Goal: Transaction & Acquisition: Purchase product/service

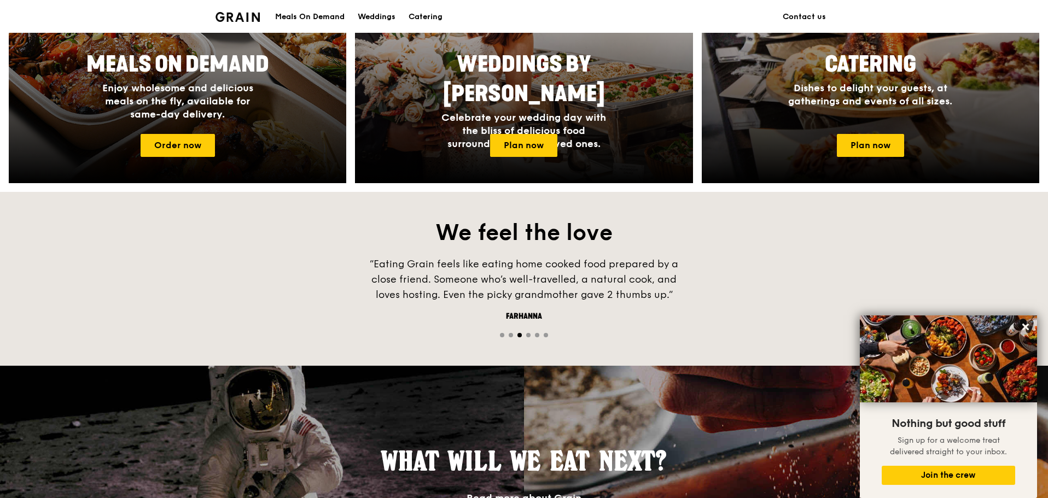
scroll to position [547, 0]
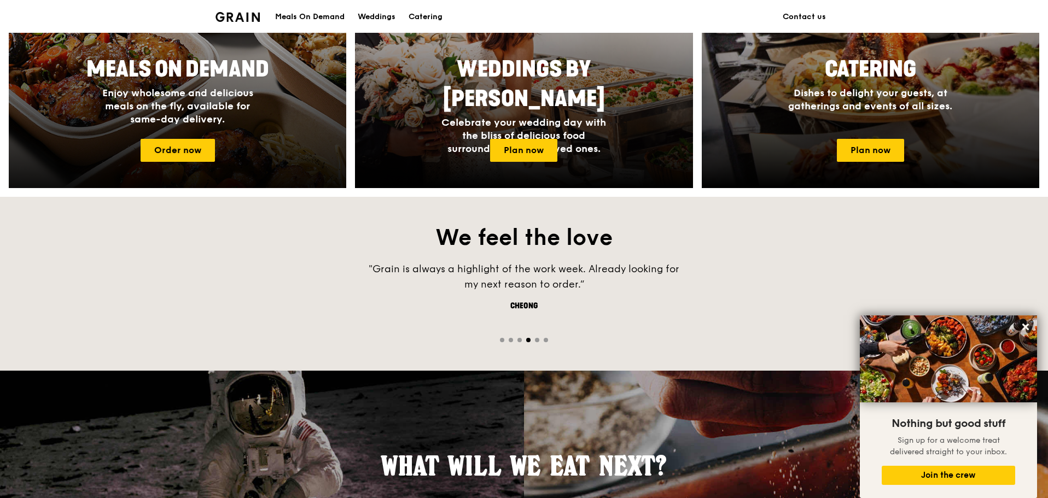
click at [285, 139] on div at bounding box center [177, 44] width 371 height 318
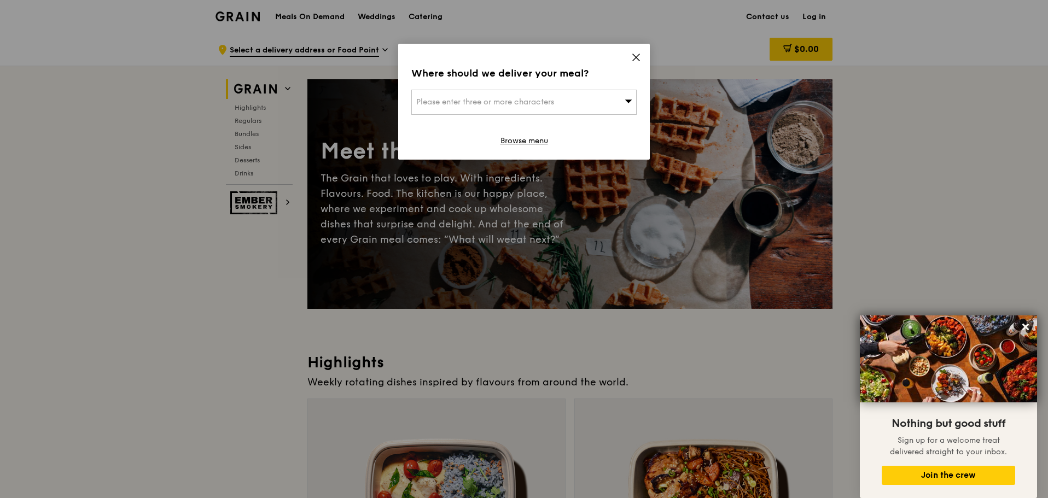
click at [634, 57] on icon at bounding box center [636, 57] width 10 height 10
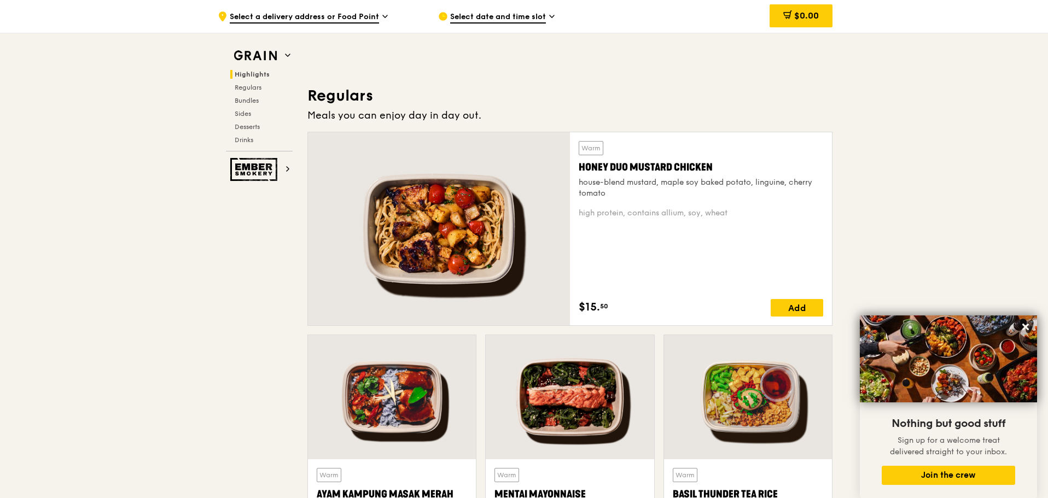
scroll to position [820, 0]
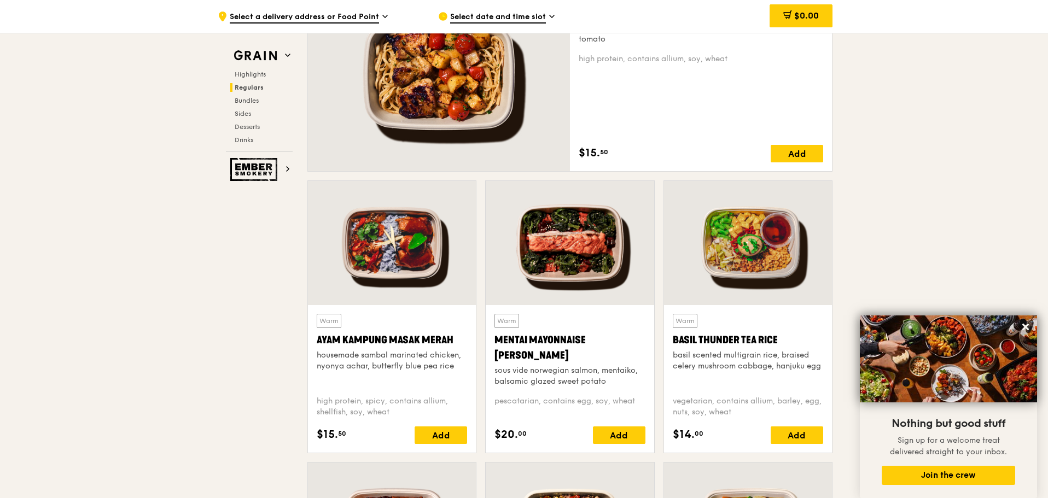
click at [410, 339] on div "Ayam Kampung Masak Merah" at bounding box center [392, 339] width 150 height 15
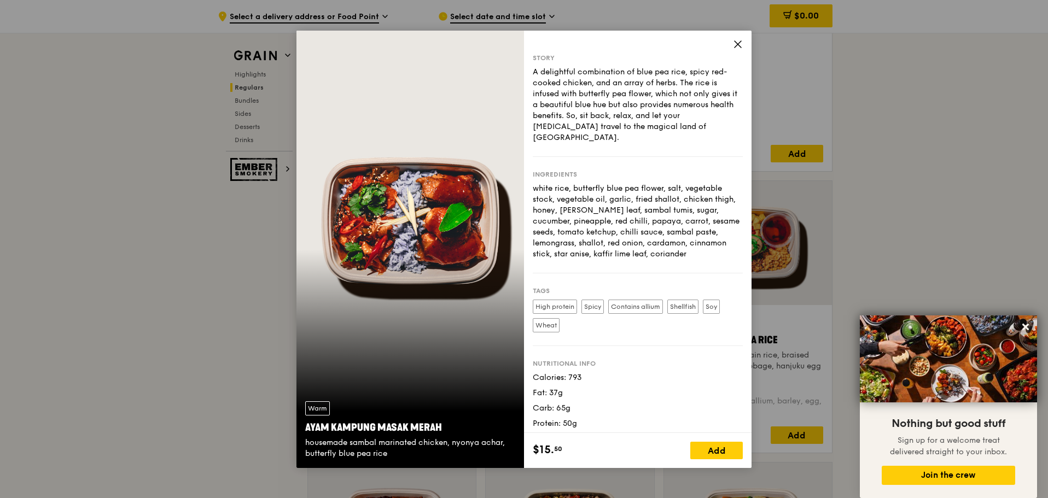
click at [731, 45] on div "Story A delightful combination of blue pea rice, spicy red-cooked chicken, and …" at bounding box center [637, 232] width 227 height 402
click at [736, 44] on icon at bounding box center [738, 44] width 10 height 10
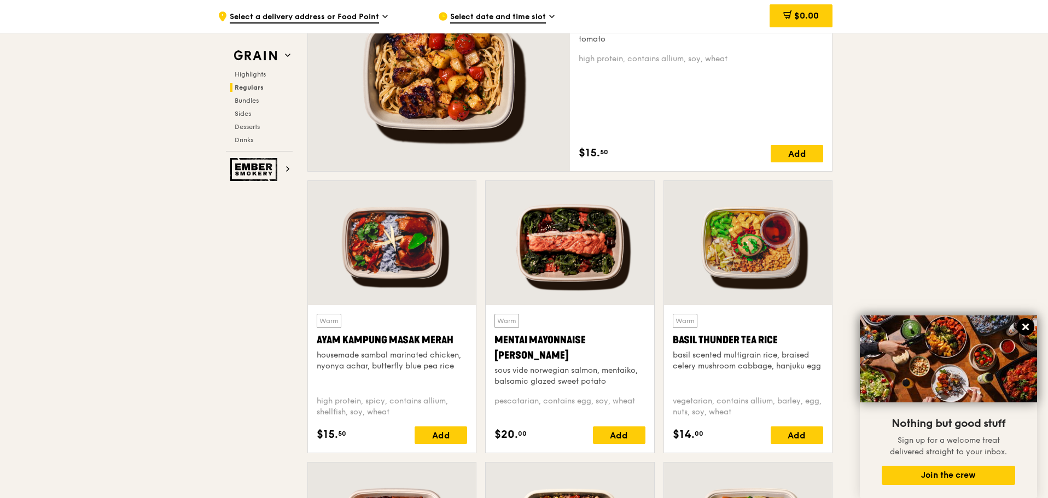
click at [1027, 325] on icon at bounding box center [1025, 327] width 7 height 7
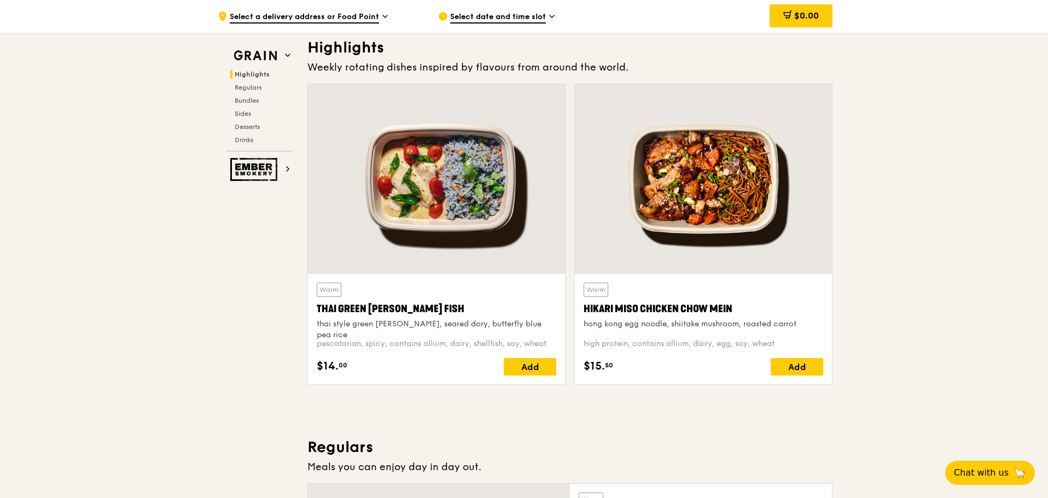
scroll to position [328, 0]
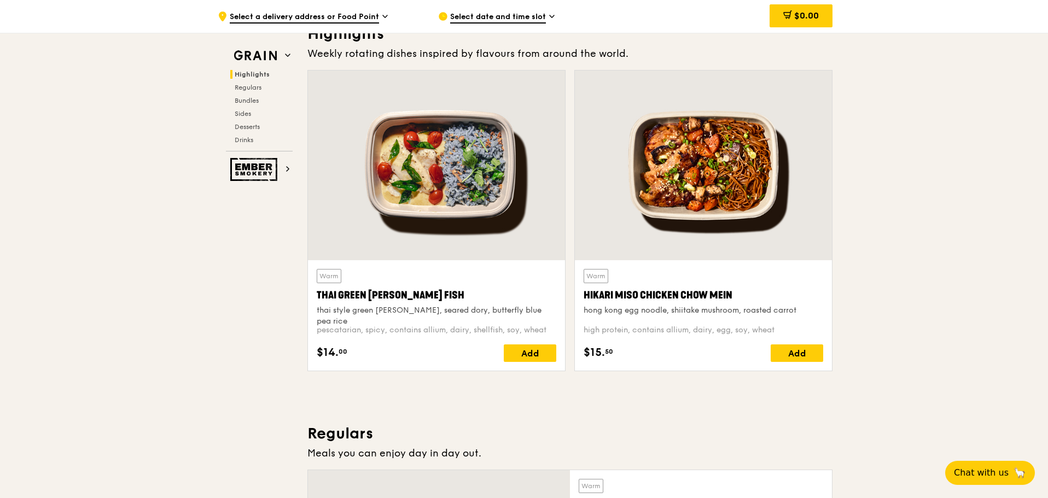
click at [469, 318] on div "Warm Thai Green [PERSON_NAME] Fish thai style green [PERSON_NAME], seared dory,…" at bounding box center [437, 315] width 240 height 93
click at [358, 280] on div "Warm Thai Green [PERSON_NAME] Fish thai style green [PERSON_NAME], seared dory,…" at bounding box center [437, 292] width 240 height 47
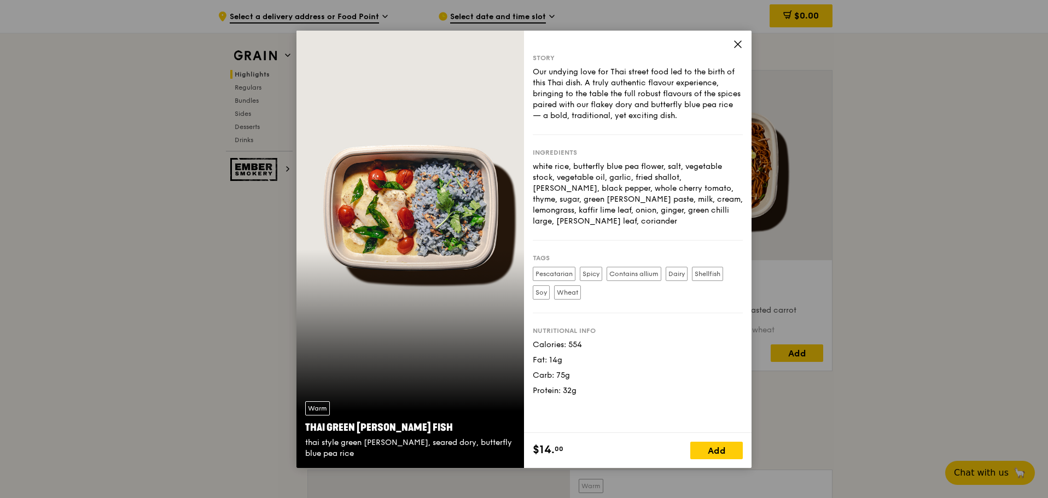
click at [738, 45] on icon at bounding box center [738, 44] width 10 height 10
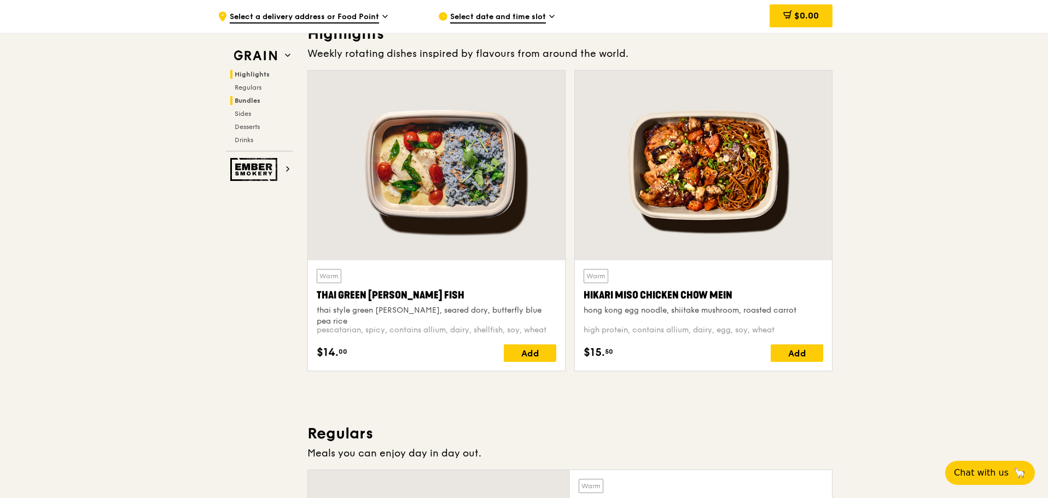
click at [264, 102] on h2 "Bundles" at bounding box center [261, 100] width 62 height 9
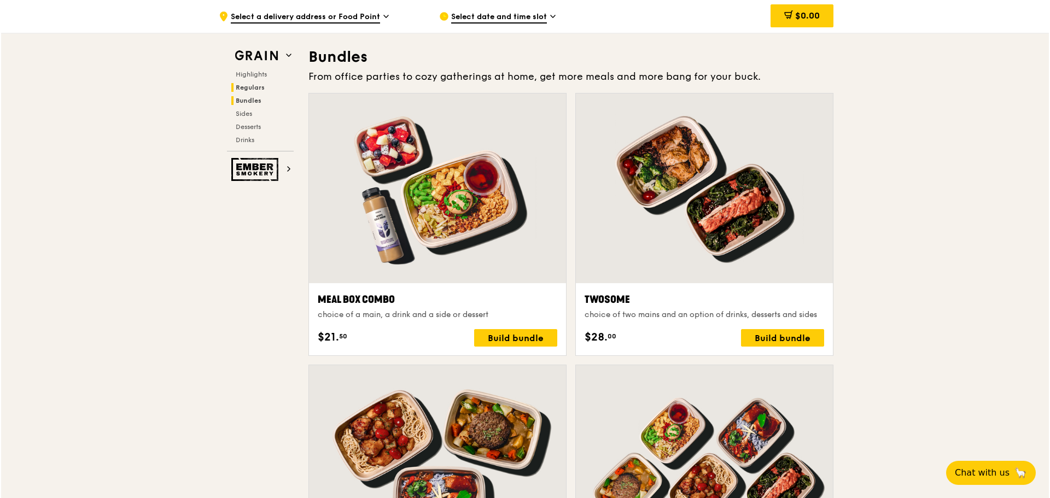
scroll to position [1564, 0]
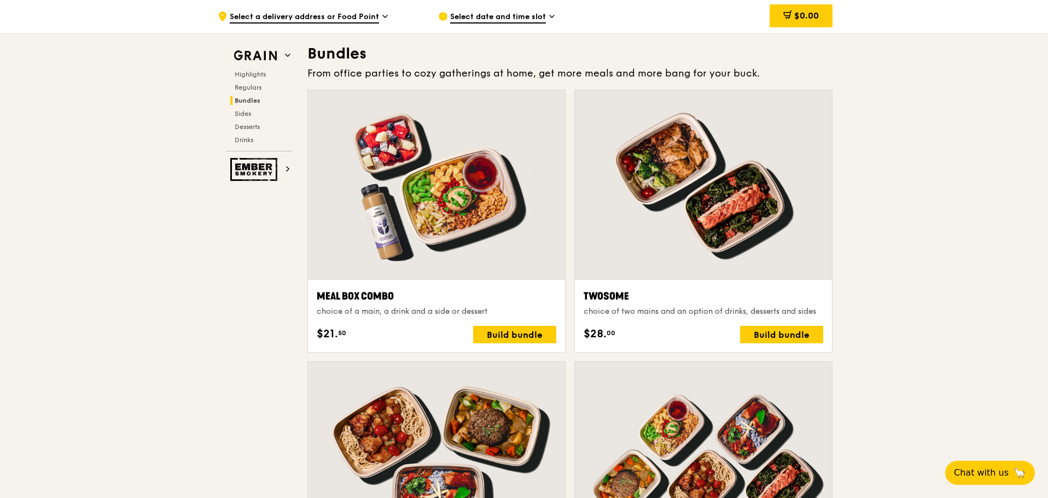
click at [352, 21] on span "Select a delivery address or Food Point" at bounding box center [304, 17] width 149 height 12
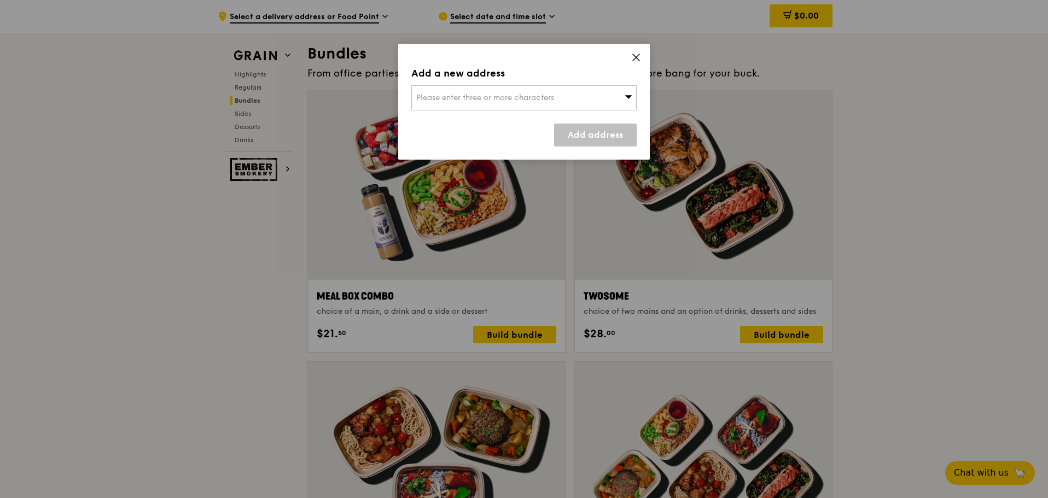
click at [534, 91] on div "Please enter three or more characters" at bounding box center [523, 97] width 225 height 25
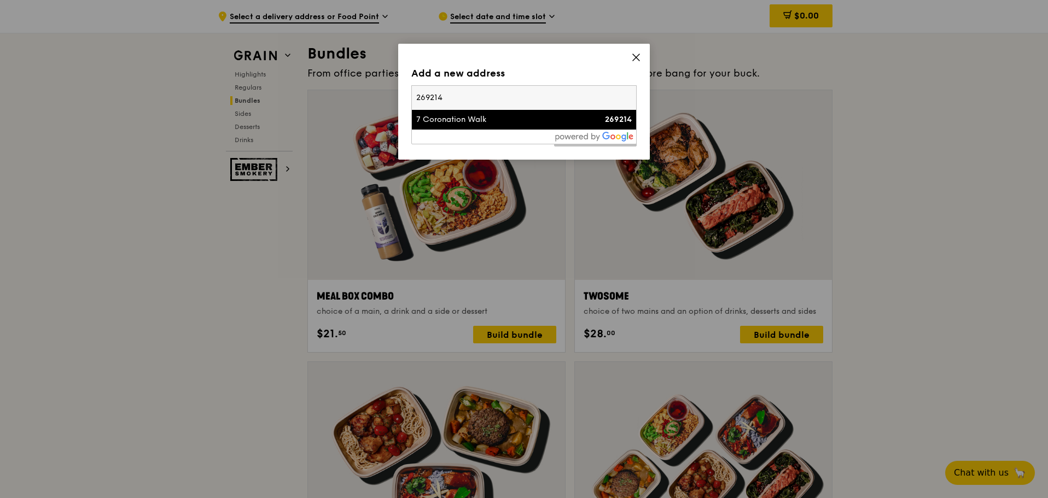
type input "269214"
click at [468, 115] on div "7 Coronation Walk" at bounding box center [497, 119] width 162 height 11
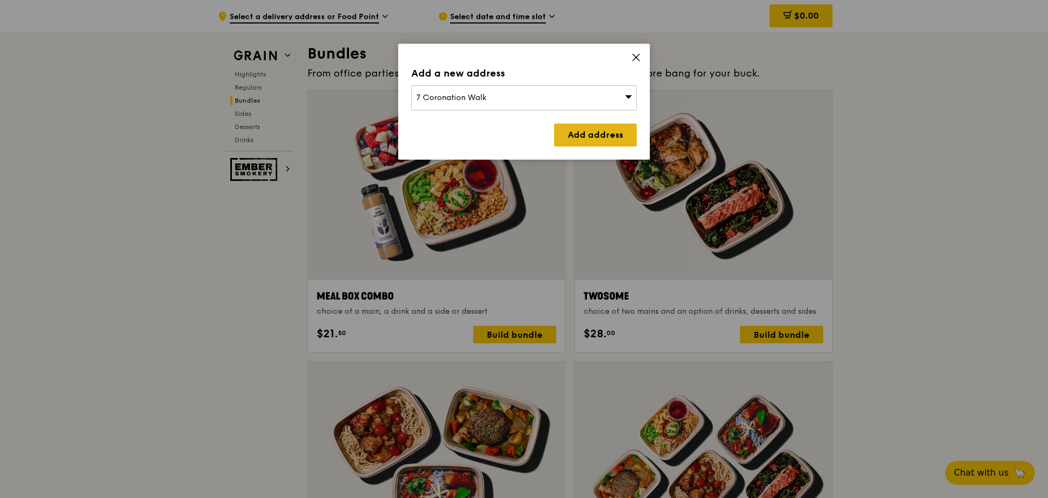
click at [587, 129] on link "Add address" at bounding box center [595, 135] width 83 height 23
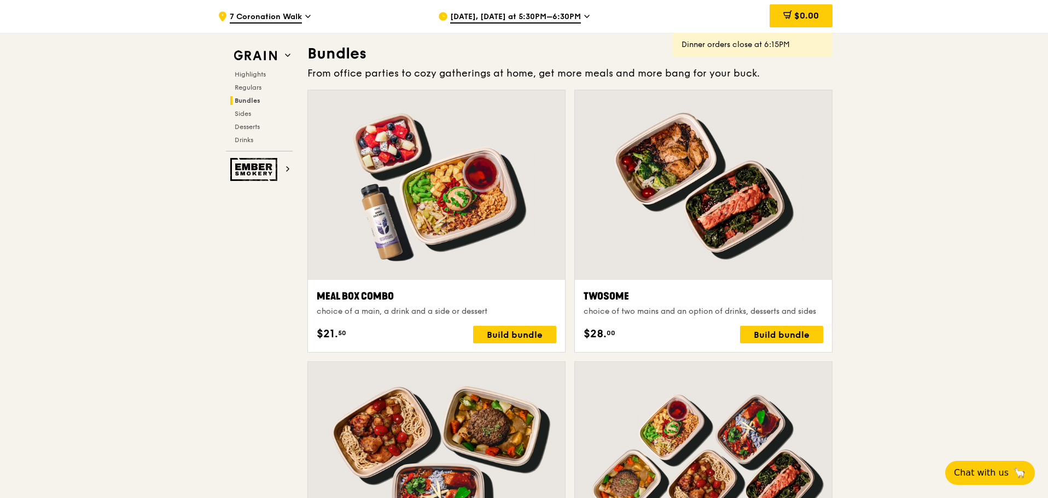
click at [522, 19] on span "[DATE], [DATE] at 5:30PM–6:30PM" at bounding box center [515, 17] width 131 height 12
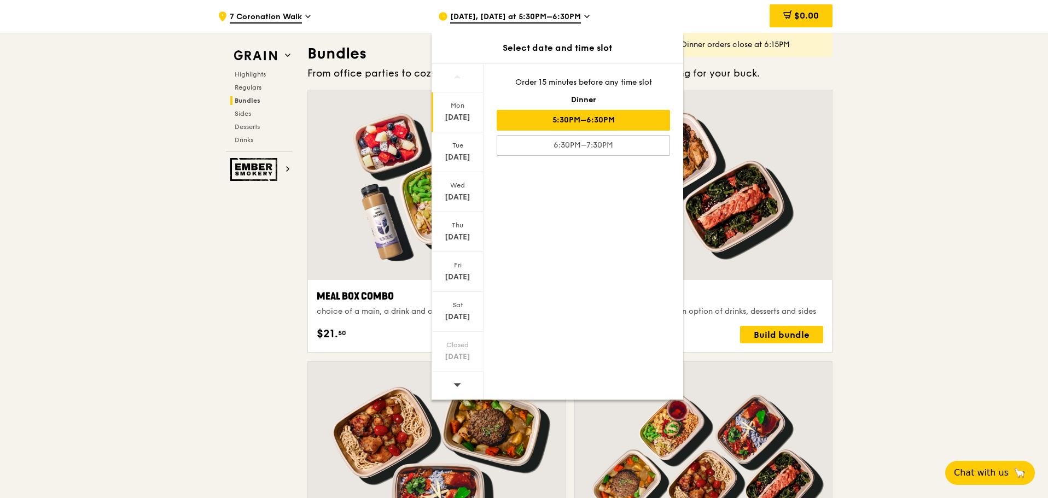
click at [630, 128] on div "5:30PM–6:30PM" at bounding box center [583, 120] width 173 height 21
click at [634, 120] on div "5:30PM–6:30PM" at bounding box center [583, 120] width 173 height 21
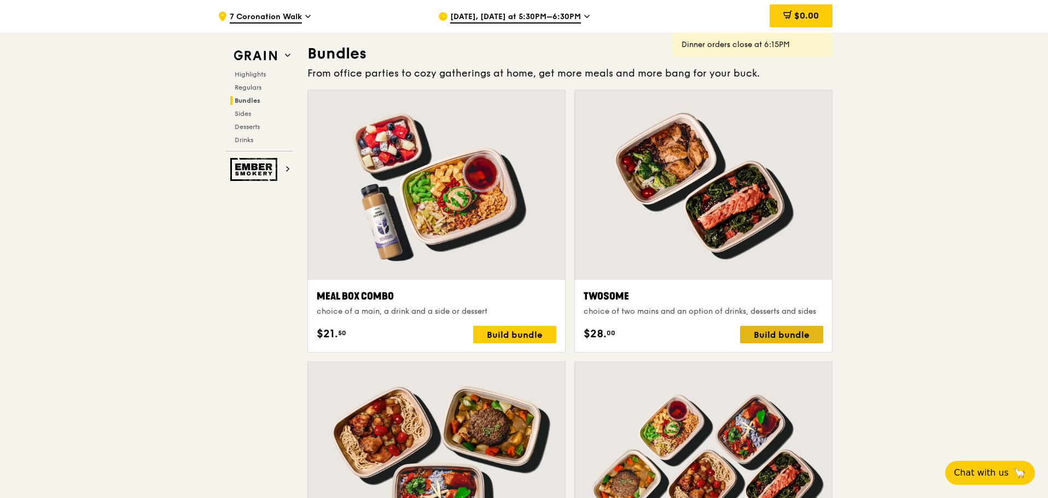
click at [787, 338] on div "Build bundle" at bounding box center [781, 334] width 83 height 17
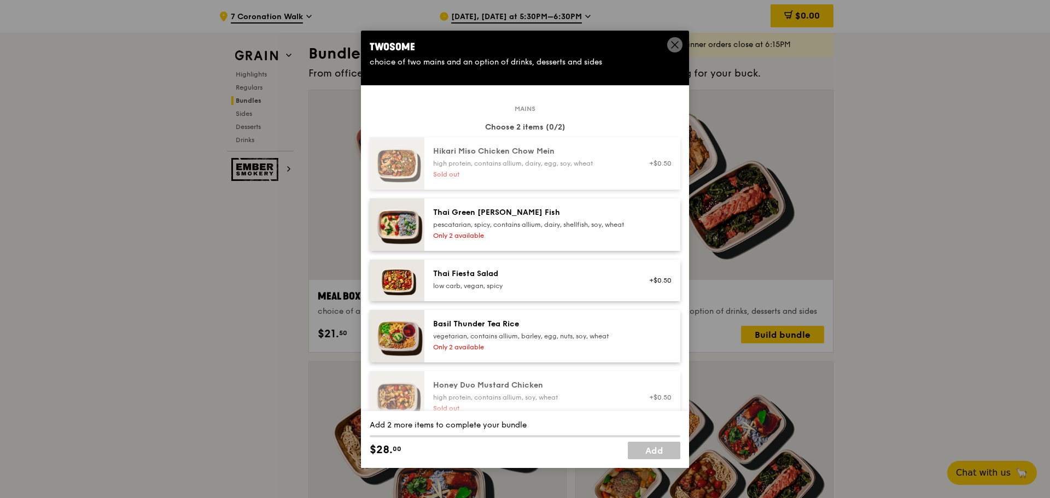
click at [583, 240] on div "Only 2 available" at bounding box center [531, 235] width 196 height 9
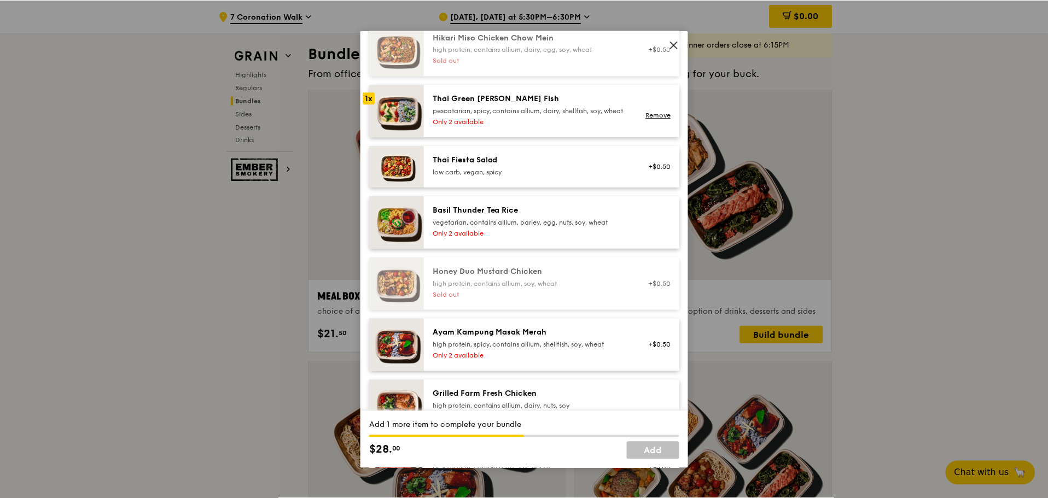
scroll to position [328, 0]
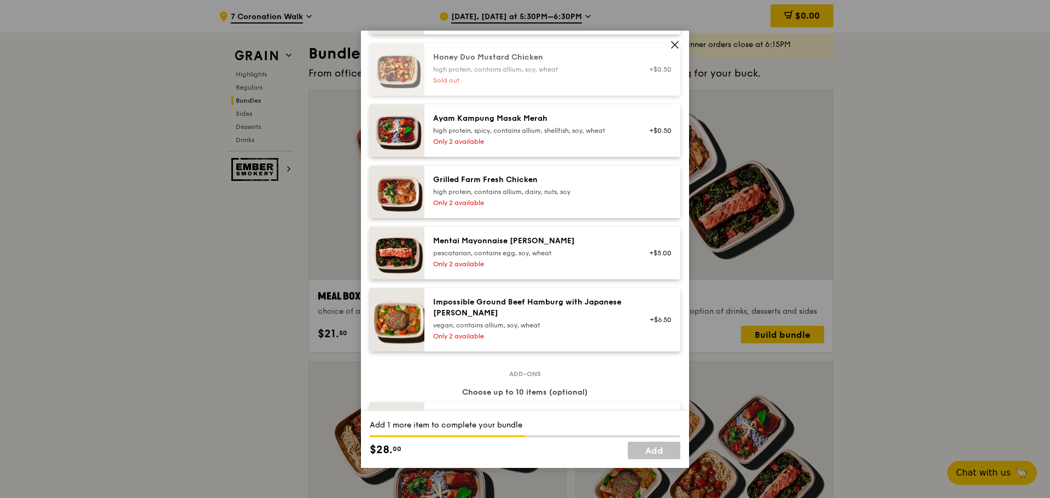
click at [585, 258] on div "pescatarian, contains egg, soy, wheat" at bounding box center [531, 253] width 196 height 9
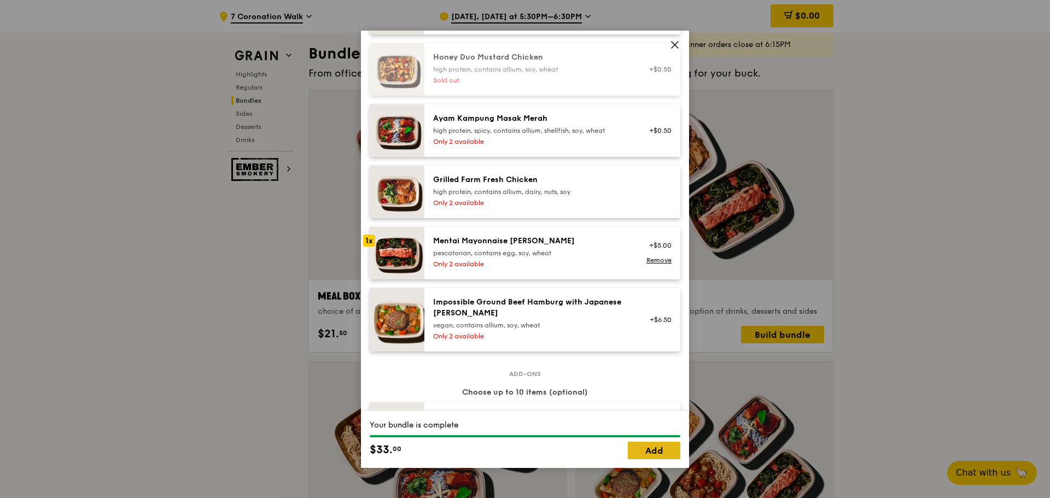
click at [651, 454] on link "Add" at bounding box center [654, 450] width 52 height 17
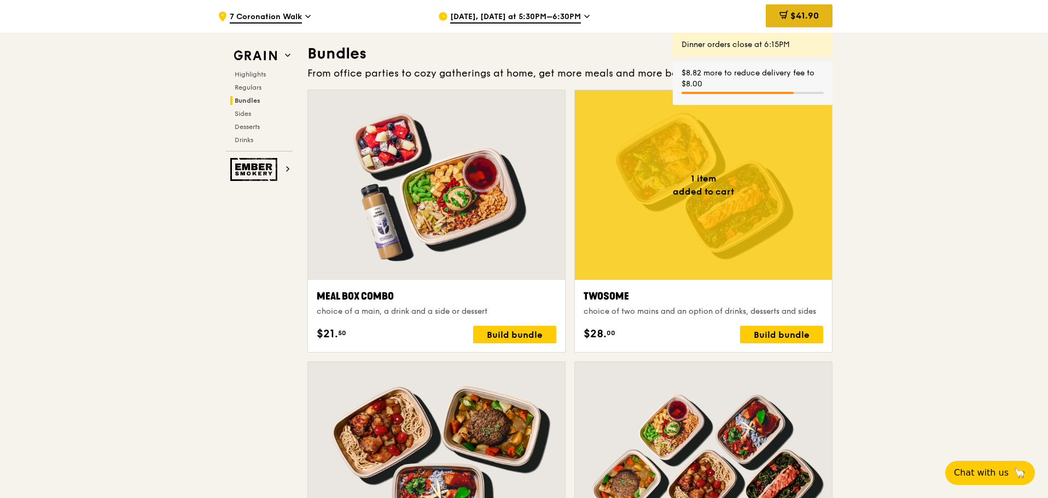
click at [792, 20] on span "$41.90" at bounding box center [804, 15] width 28 height 10
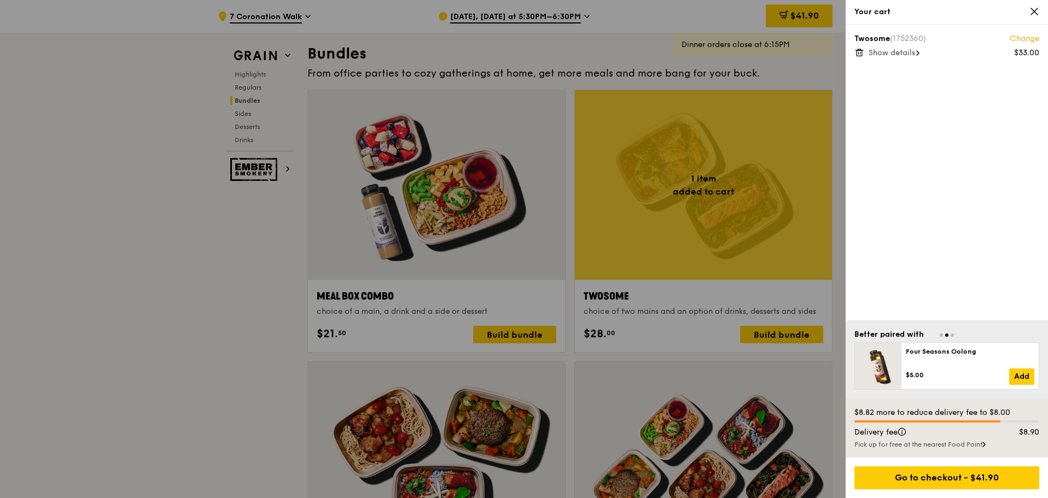
click at [937, 442] on div "Pick up for free at the nearest Food Point" at bounding box center [946, 444] width 185 height 9
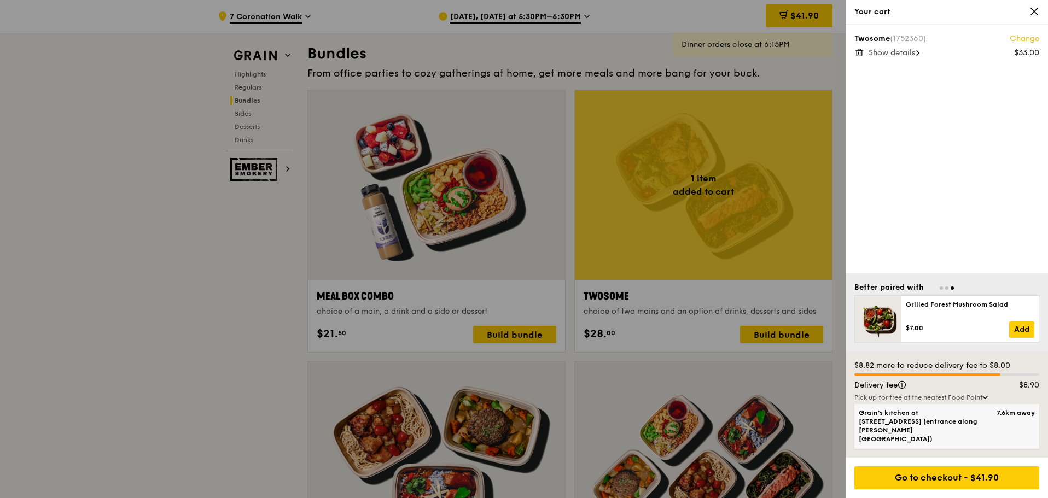
click at [966, 439] on span "Grain's kitchen at [STREET_ADDRESS] (entrance along [PERSON_NAME][GEOGRAPHIC_DA…" at bounding box center [925, 425] width 132 height 35
click at [0, 0] on input "Grain's kitchen at [STREET_ADDRESS] (entrance along [PERSON_NAME][GEOGRAPHIC_DA…" at bounding box center [0, 0] width 0 height 0
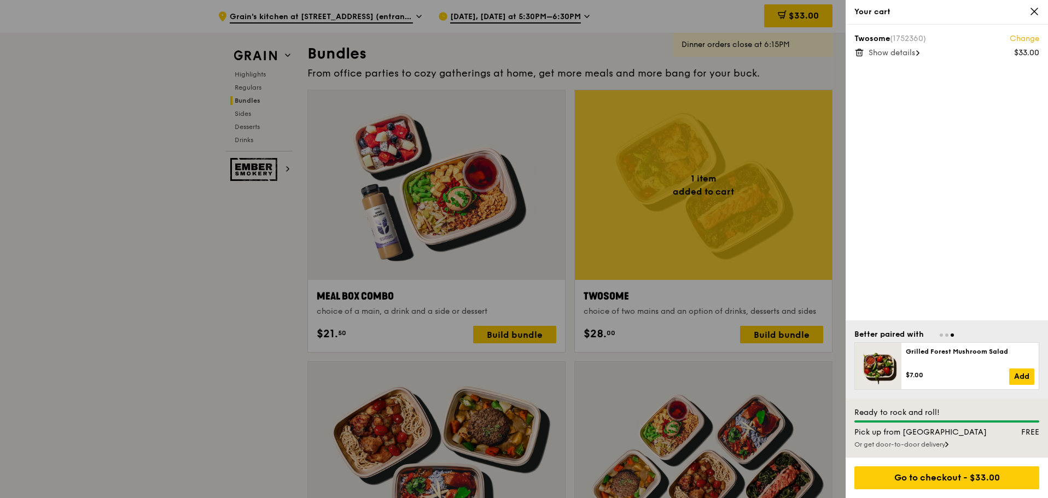
drag, startPoint x: 139, startPoint y: 360, endPoint x: 148, endPoint y: 363, distance: 8.6
click at [143, 358] on div at bounding box center [524, 249] width 1048 height 498
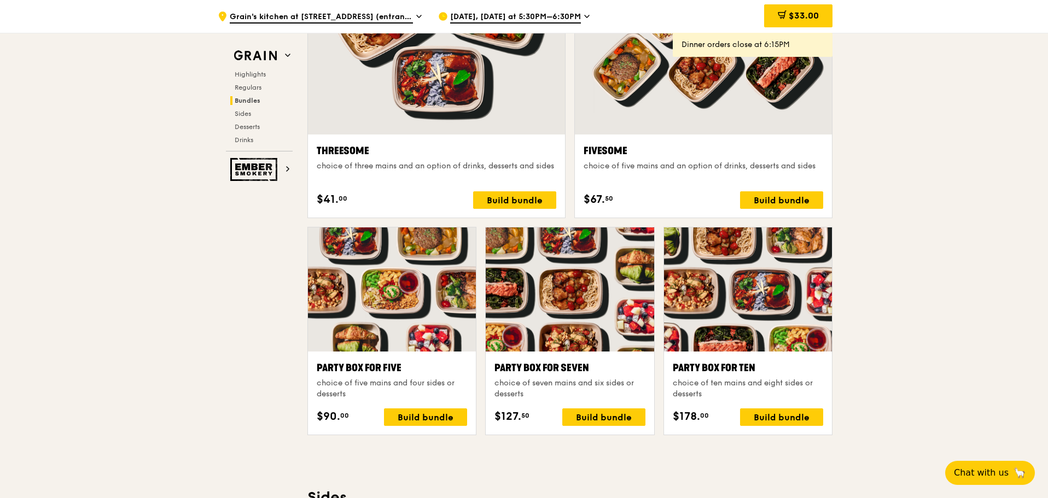
scroll to position [2001, 0]
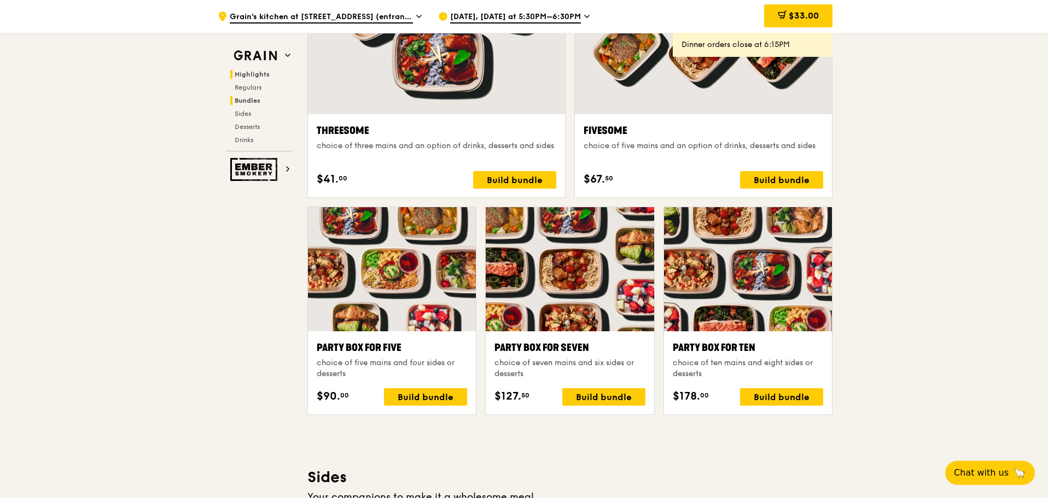
click at [253, 73] on span "Highlights" at bounding box center [252, 75] width 35 height 8
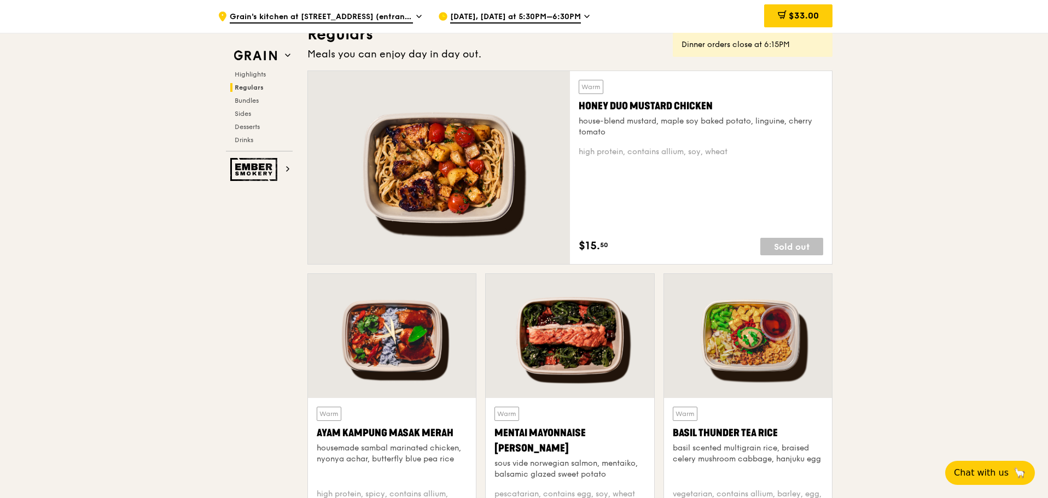
scroll to position [746, 0]
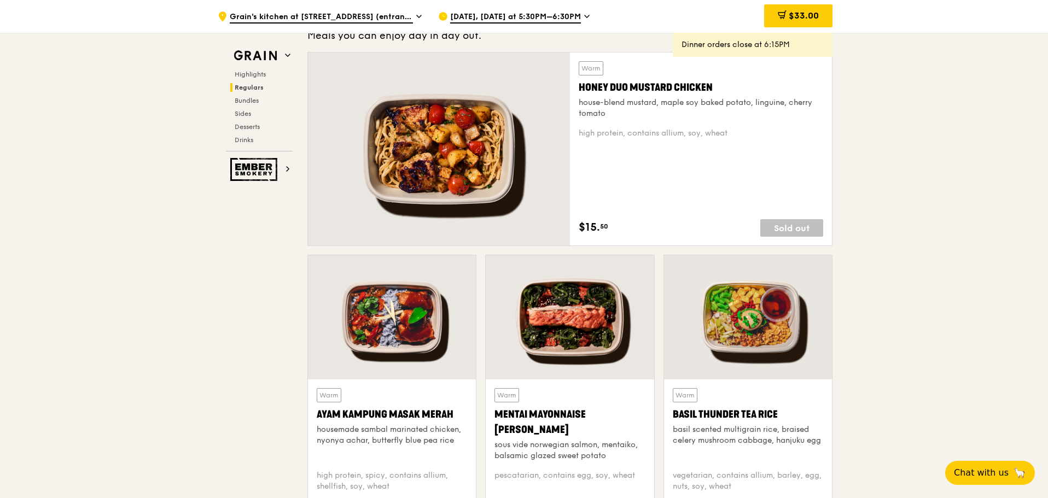
click at [609, 134] on div "high protein, contains allium, soy, wheat" at bounding box center [701, 133] width 244 height 11
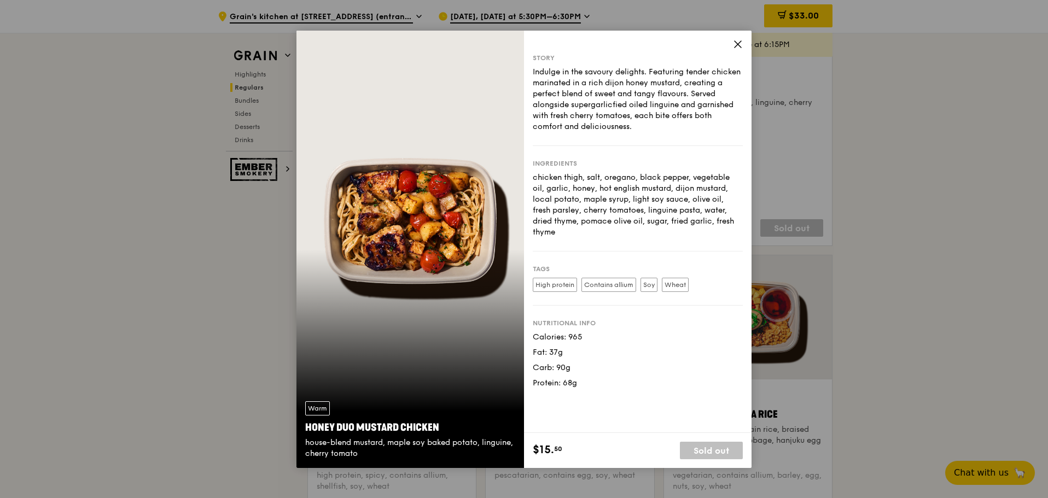
click at [733, 42] on icon at bounding box center [738, 44] width 10 height 10
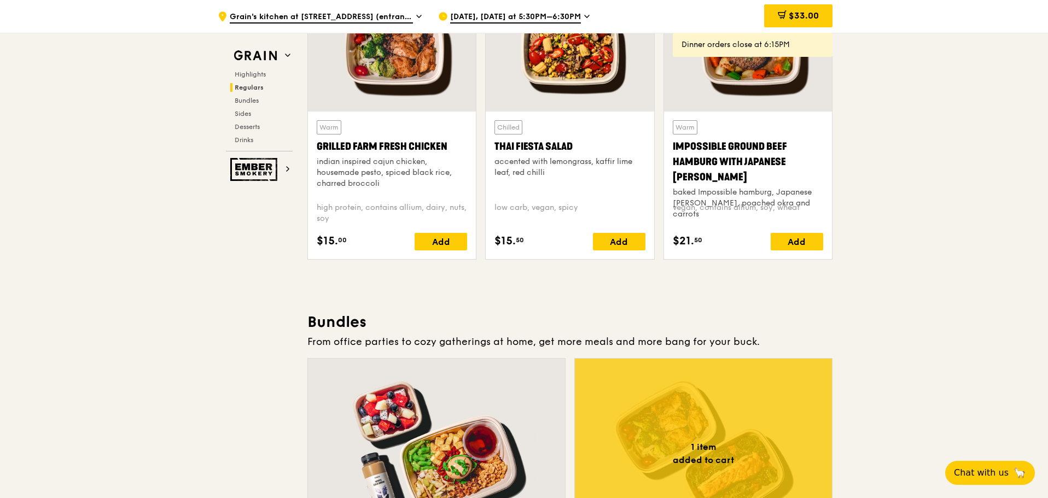
scroll to position [1457, 0]
